Goal: Navigation & Orientation: Find specific page/section

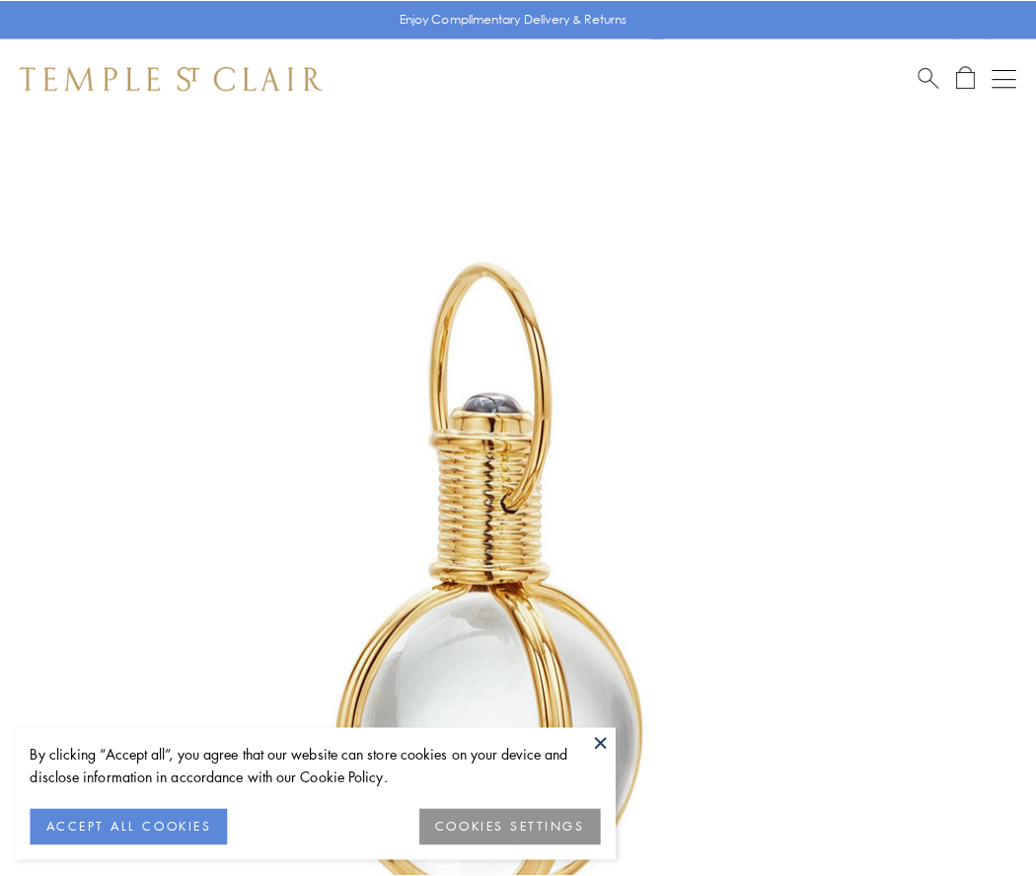
scroll to position [515, 0]
